Goal: Task Accomplishment & Management: Manage account settings

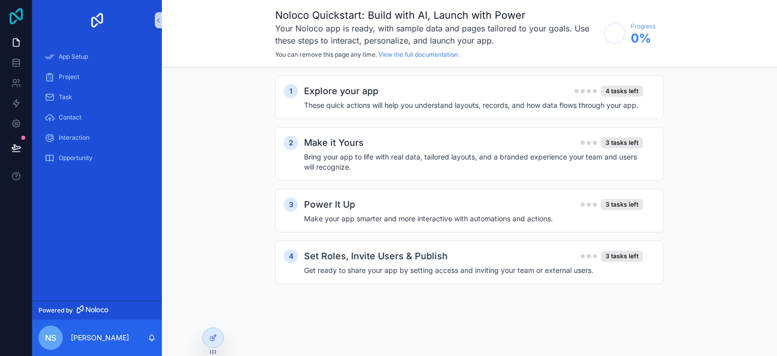
click at [20, 19] on icon at bounding box center [16, 16] width 13 height 16
click at [109, 337] on p "[PERSON_NAME]" at bounding box center [100, 337] width 58 height 10
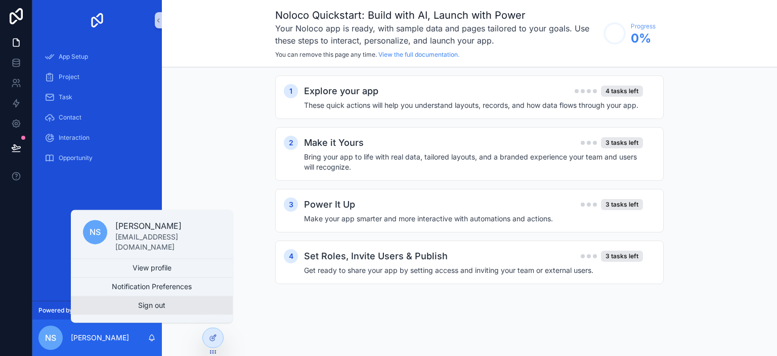
click at [142, 306] on button "Sign out" at bounding box center [152, 305] width 162 height 18
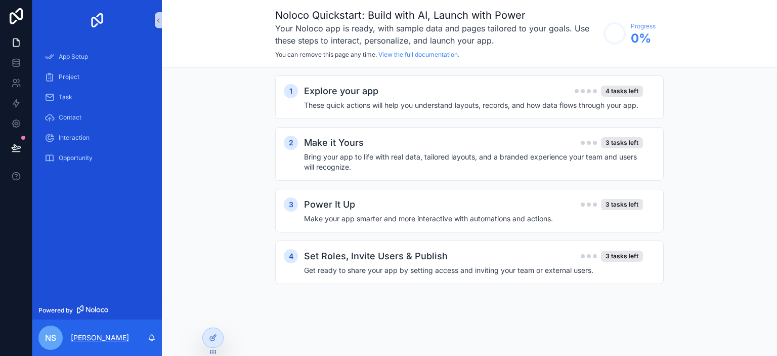
click at [108, 333] on p "[PERSON_NAME]" at bounding box center [100, 337] width 58 height 10
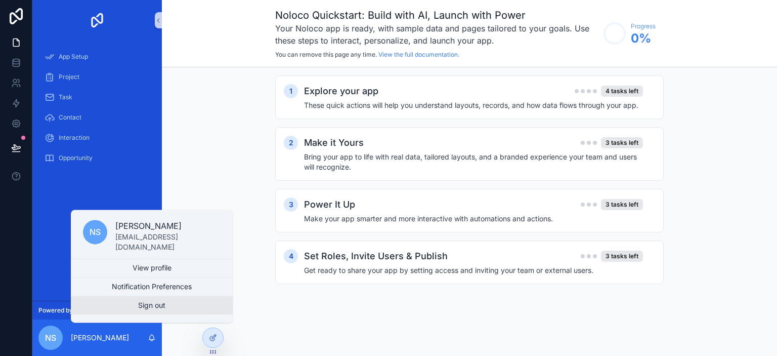
click at [162, 304] on button "Sign out" at bounding box center [152, 305] width 162 height 18
